Goal: Check status: Check status

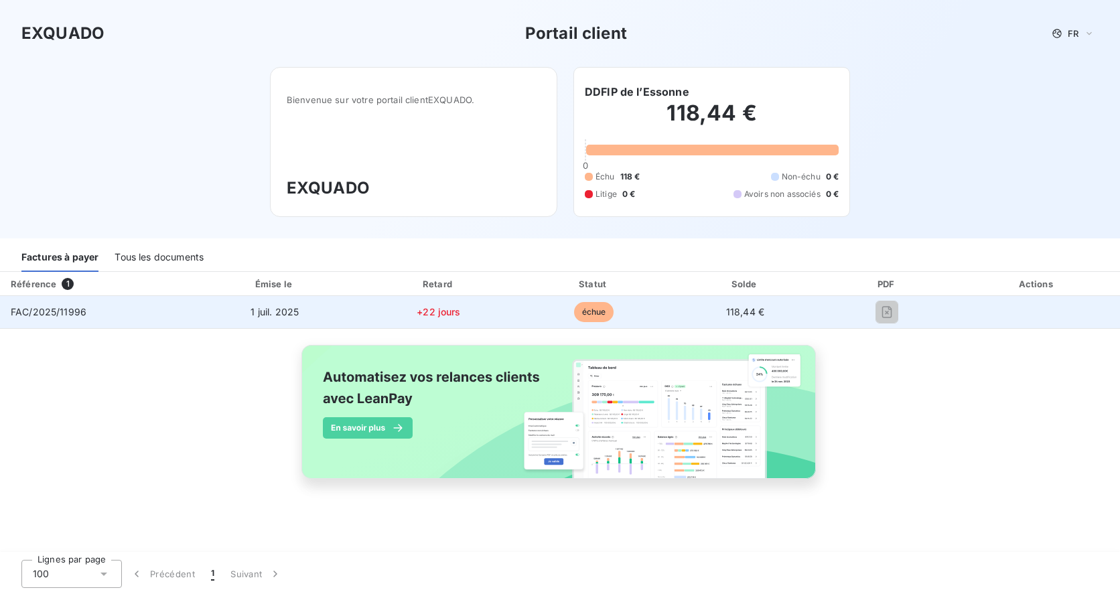
click at [85, 314] on td "FAC/2025/11996" at bounding box center [94, 312] width 189 height 32
click at [321, 315] on td "1 juil. 2025" at bounding box center [274, 312] width 171 height 32
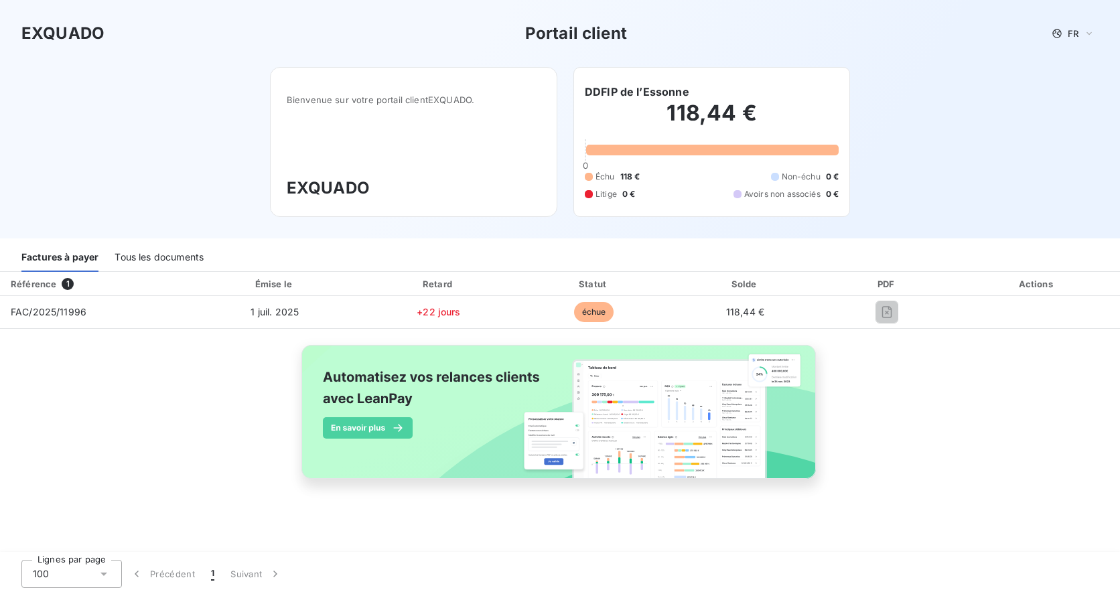
click at [204, 254] on div "Tous les documents" at bounding box center [158, 258] width 89 height 28
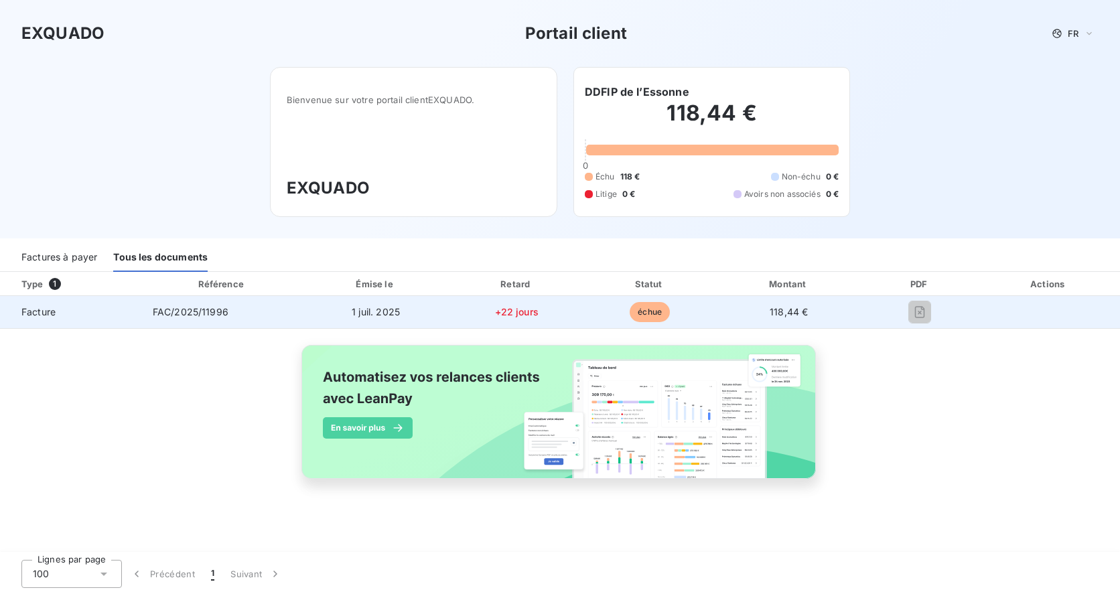
click at [217, 306] on span "FAC/2025/11996" at bounding box center [191, 311] width 76 height 11
click at [210, 312] on span "FAC/2025/11996" at bounding box center [191, 311] width 76 height 11
click at [781, 314] on span "118,44 €" at bounding box center [788, 311] width 38 height 11
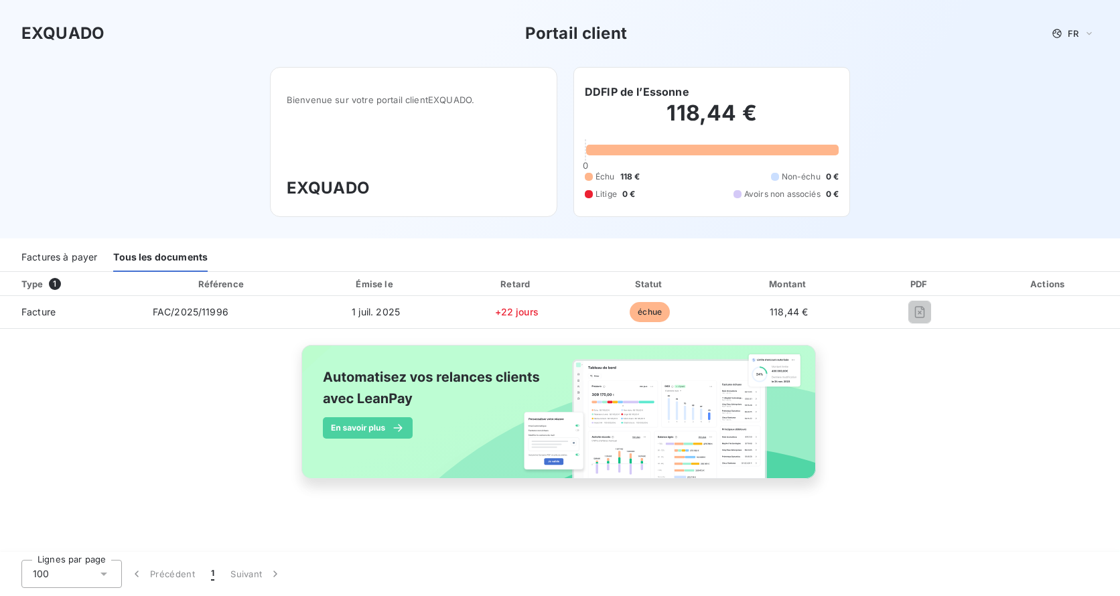
click at [83, 253] on div "Factures à payer" at bounding box center [59, 258] width 76 height 28
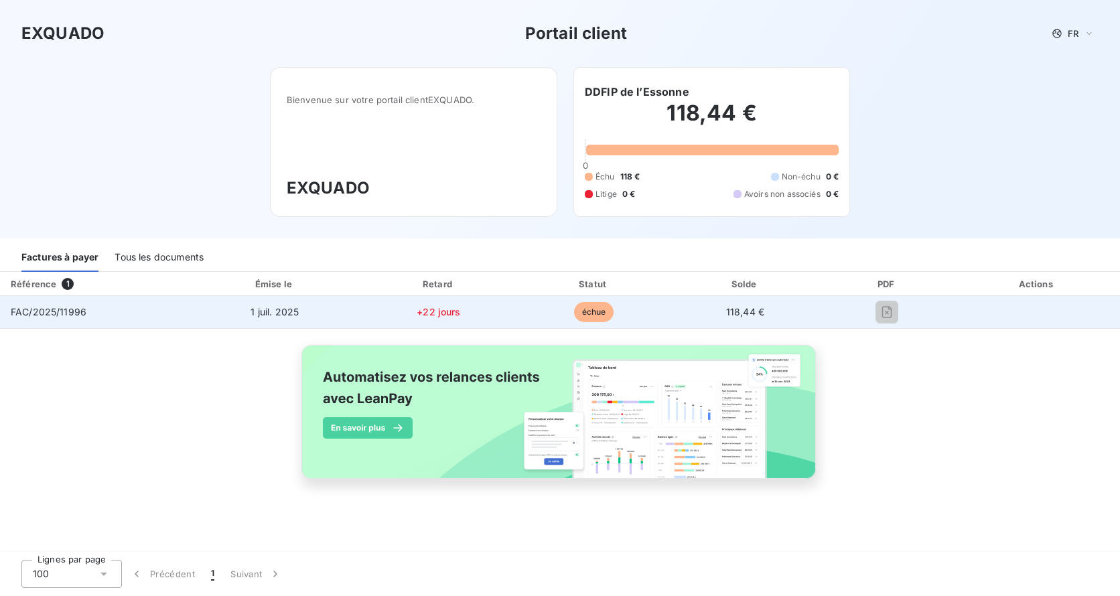
click at [625, 313] on td "échue" at bounding box center [593, 312] width 153 height 32
click at [755, 310] on span "118,44 €" at bounding box center [745, 311] width 38 height 11
click at [757, 310] on span "118,44 €" at bounding box center [745, 311] width 38 height 11
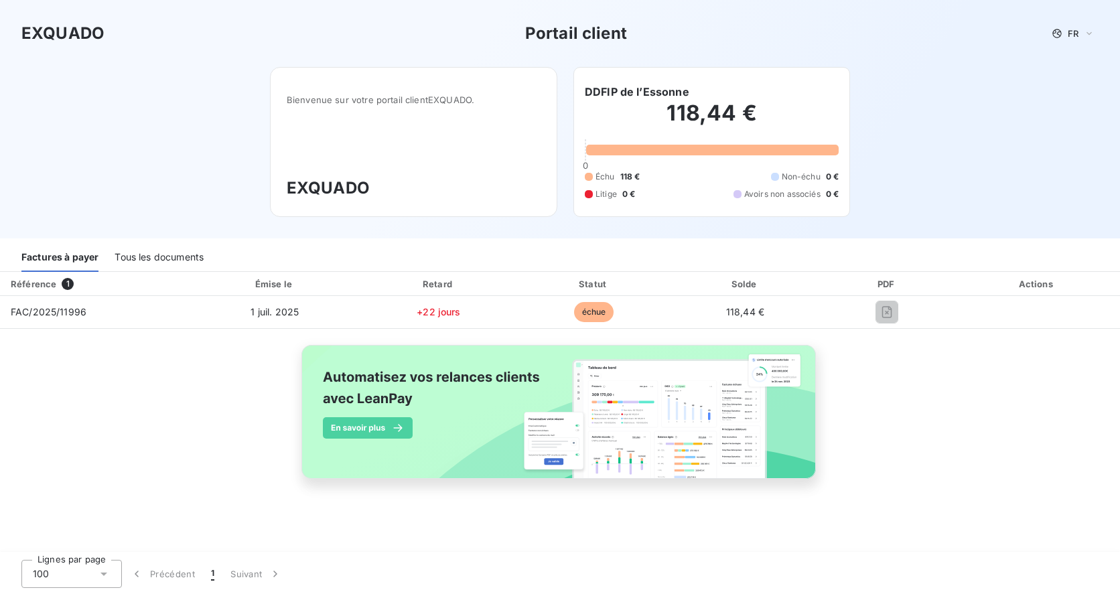
click at [696, 114] on h2 "118,44 €" at bounding box center [712, 120] width 254 height 40
